Goal: Task Accomplishment & Management: Use online tool/utility

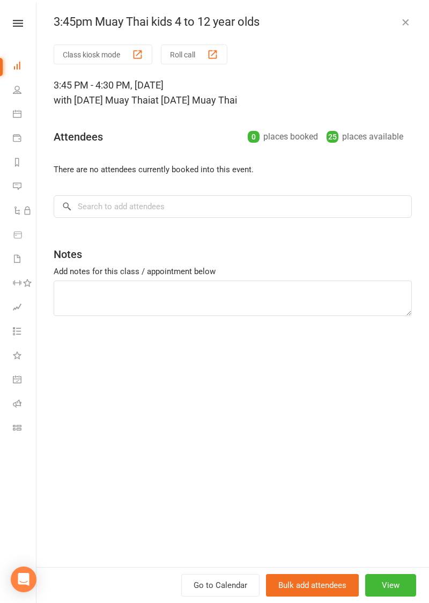
click at [209, 53] on div "button" at bounding box center [212, 54] width 11 height 11
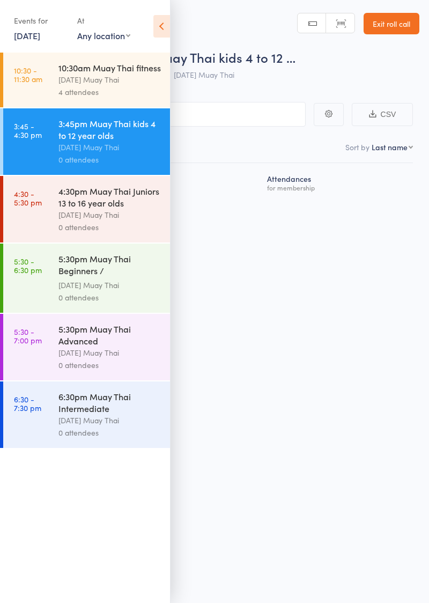
click at [167, 22] on icon at bounding box center [161, 26] width 17 height 23
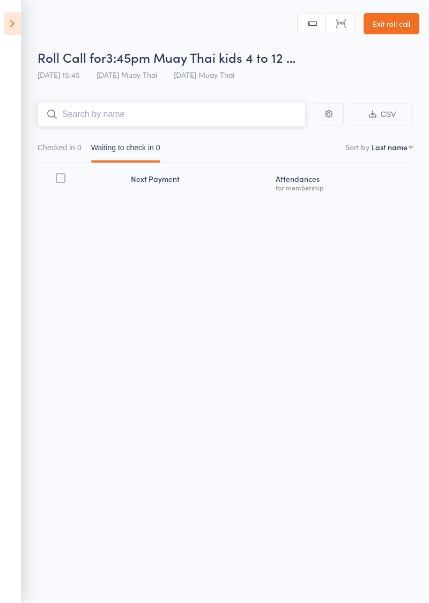
click at [210, 114] on input "search" at bounding box center [172, 114] width 268 height 25
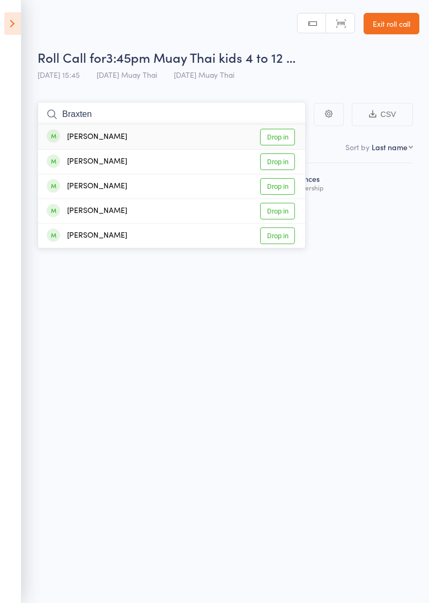
type input "Braxten"
click at [283, 161] on link "Drop in" at bounding box center [277, 161] width 35 height 17
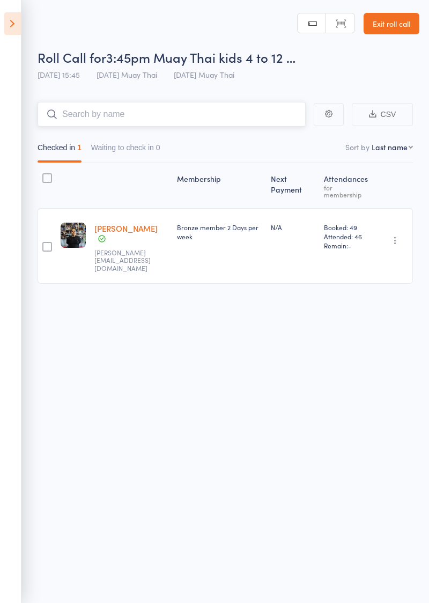
click at [71, 117] on input "search" at bounding box center [172, 114] width 268 height 25
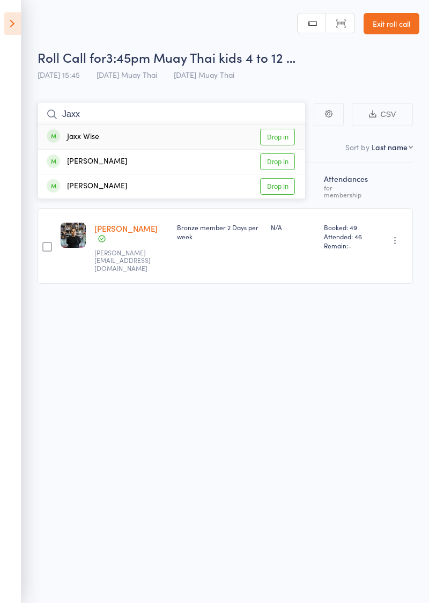
type input "Jaxx"
click at [287, 141] on link "Drop in" at bounding box center [277, 137] width 35 height 17
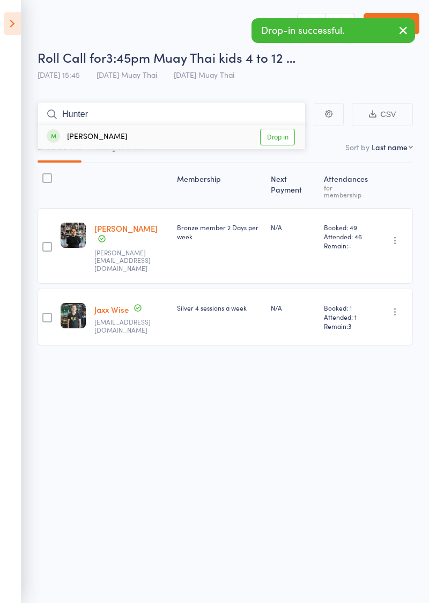
type input "Hunter"
click at [284, 134] on link "Drop in" at bounding box center [277, 137] width 35 height 17
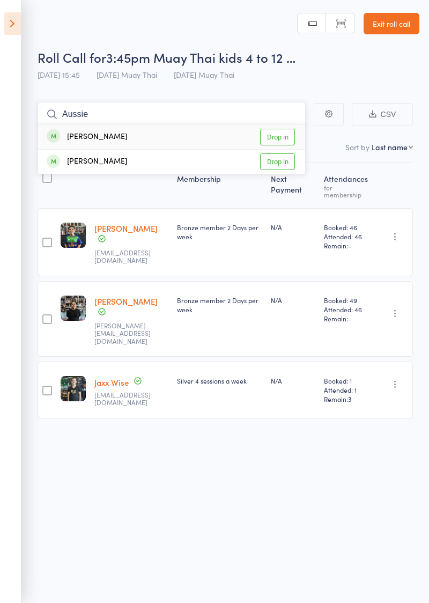
type input "Aussie"
click at [286, 136] on link "Drop in" at bounding box center [277, 137] width 35 height 17
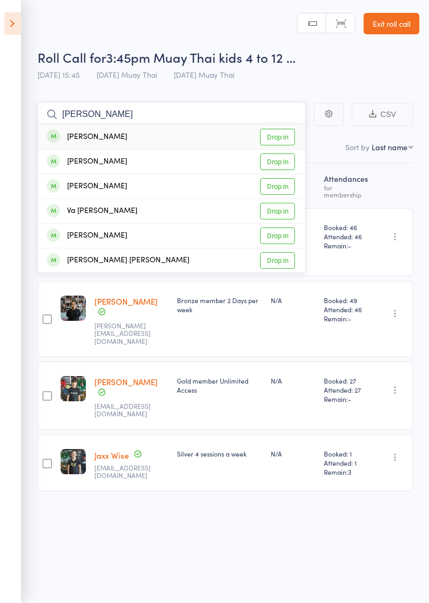
type input "Harrison"
click at [285, 162] on link "Drop in" at bounding box center [277, 161] width 35 height 17
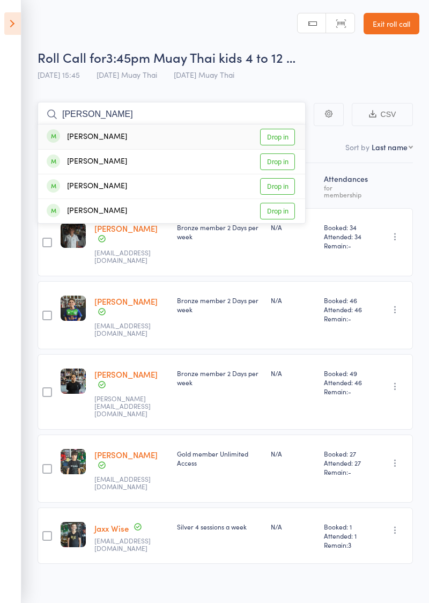
type input "Mitchel"
click at [286, 137] on link "Drop in" at bounding box center [277, 137] width 35 height 17
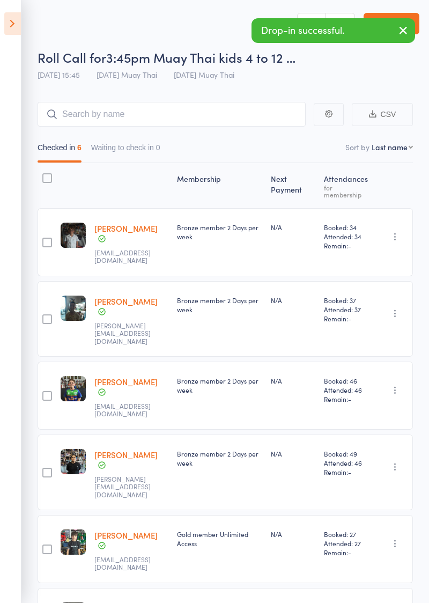
click at [399, 31] on icon "button" at bounding box center [403, 30] width 13 height 13
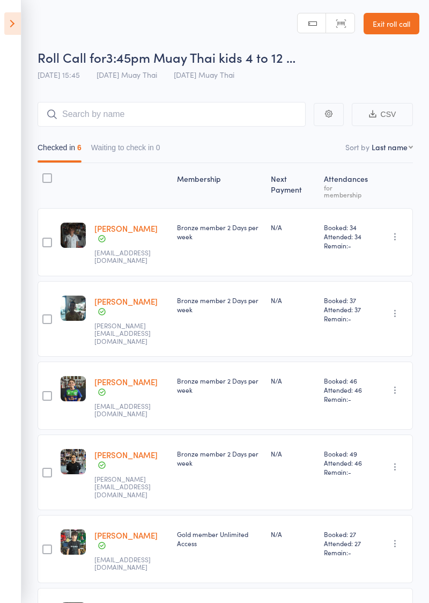
click at [396, 26] on link "Exit roll call" at bounding box center [392, 23] width 56 height 21
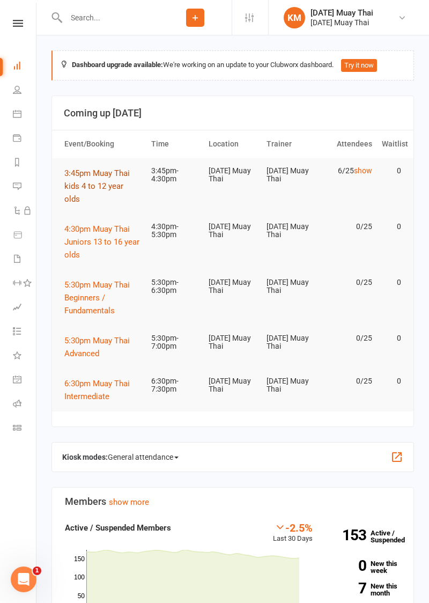
click at [91, 189] on button "3:45pm Muay Thai kids 4 to 12 year olds" at bounding box center [102, 186] width 77 height 39
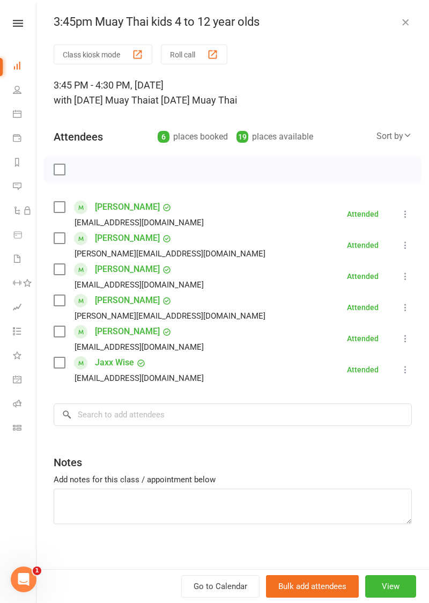
click at [82, 50] on button "Class kiosk mode" at bounding box center [103, 55] width 99 height 20
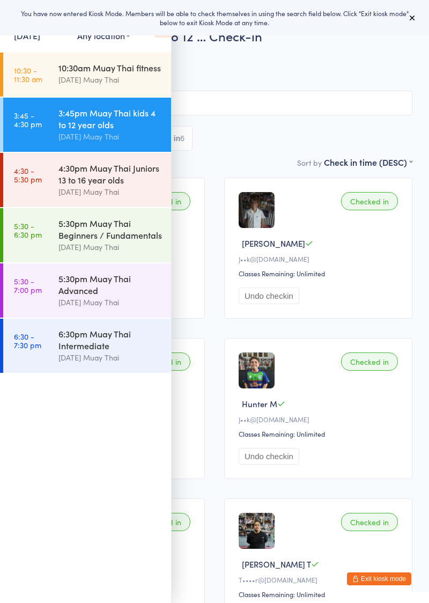
click at [27, 40] on link "[DATE]" at bounding box center [27, 35] width 26 height 12
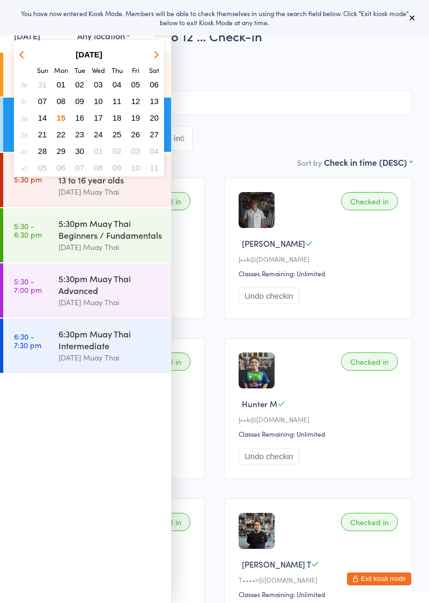
click at [156, 100] on span "13" at bounding box center [154, 101] width 9 height 9
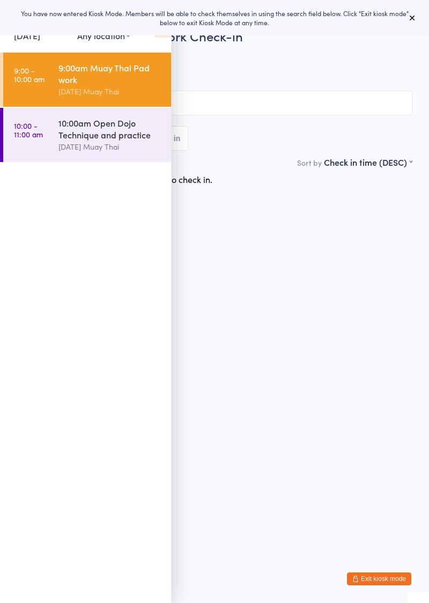
click at [161, 36] on icon at bounding box center [162, 26] width 17 height 23
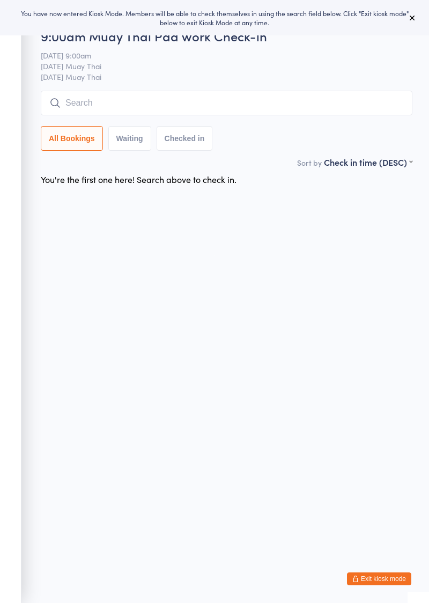
click at [106, 114] on input "search" at bounding box center [227, 103] width 372 height 25
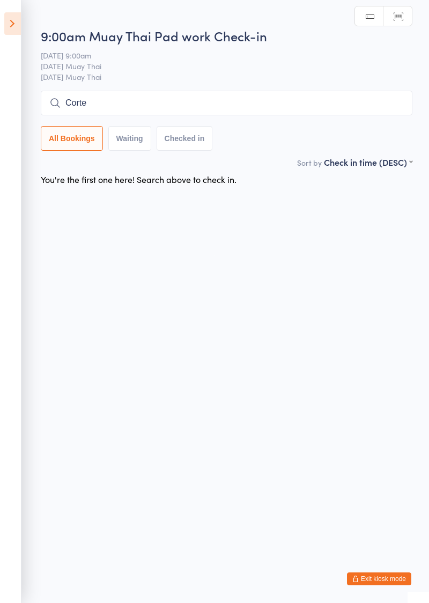
type input "Corte"
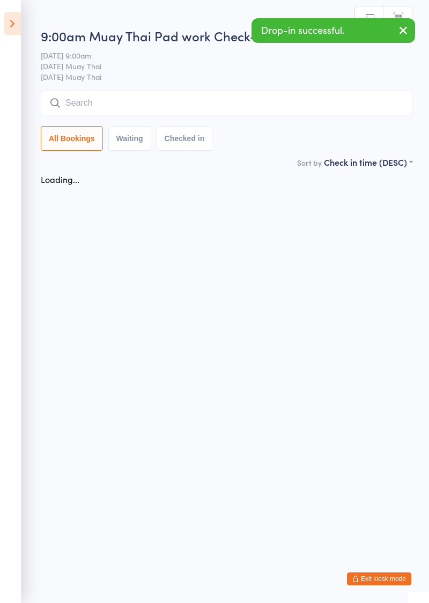
click at [13, 27] on icon at bounding box center [12, 23] width 17 height 23
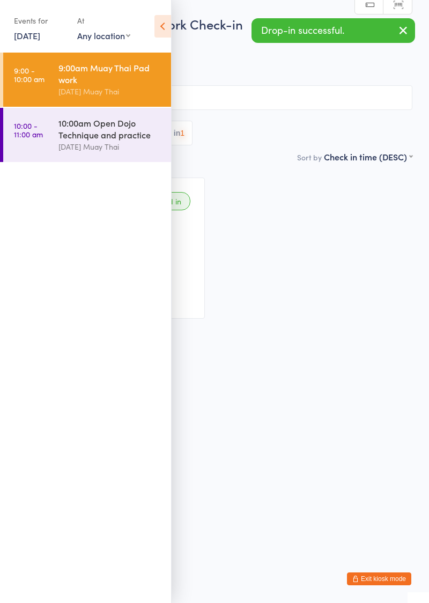
click at [58, 135] on link "10:00 - 11:00 am 10:00am Open Dojo Technique and practice [DATE] Muay Thai" at bounding box center [87, 135] width 168 height 54
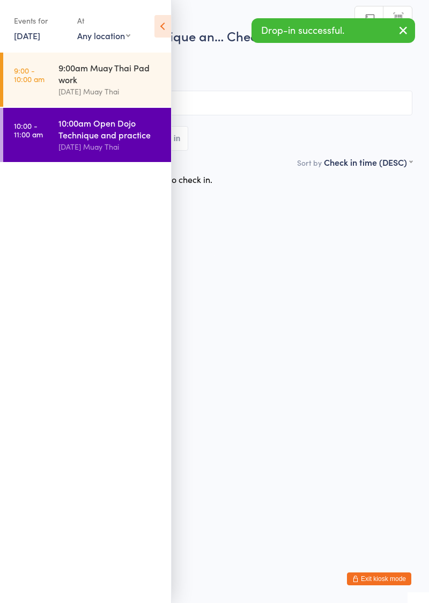
click at [159, 28] on icon at bounding box center [162, 26] width 17 height 23
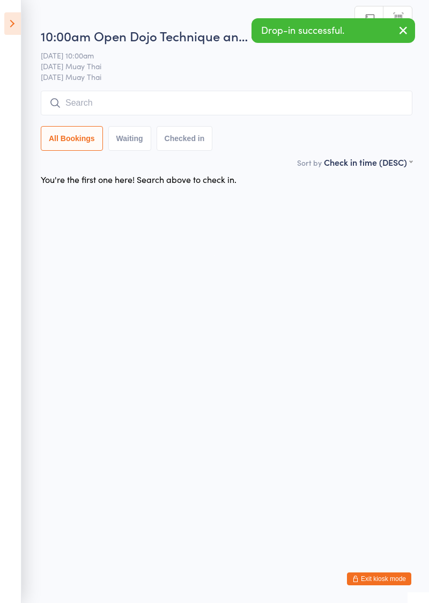
click at [114, 101] on input "search" at bounding box center [227, 103] width 372 height 25
type input "Trae"
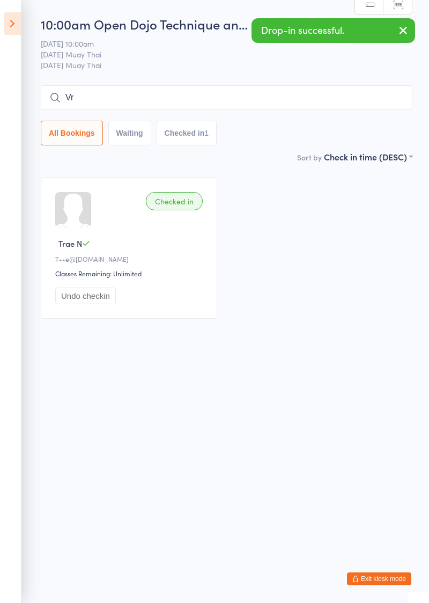
type input "V"
type input "Brax"
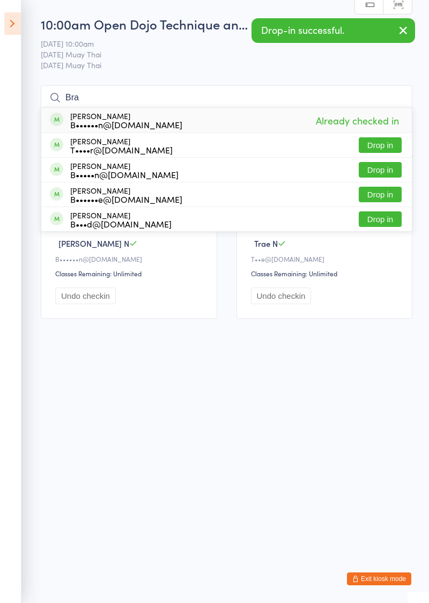
type input "Bra"
click at [386, 218] on button "Drop in" at bounding box center [380, 219] width 43 height 16
